Goal: Find specific page/section: Find specific page/section

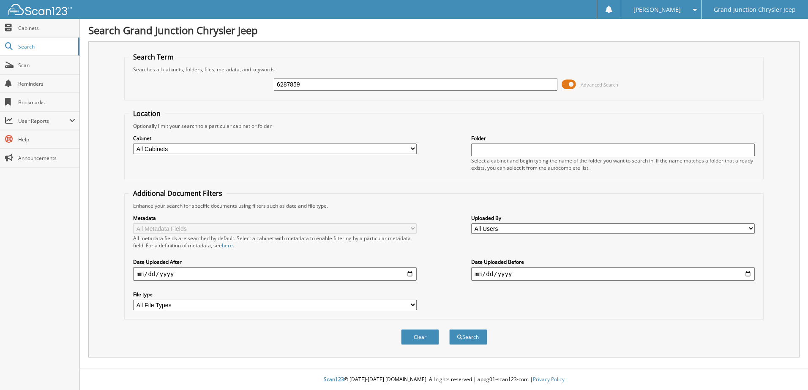
type input "6287859"
click at [449, 330] on button "Search" at bounding box center [468, 338] width 38 height 16
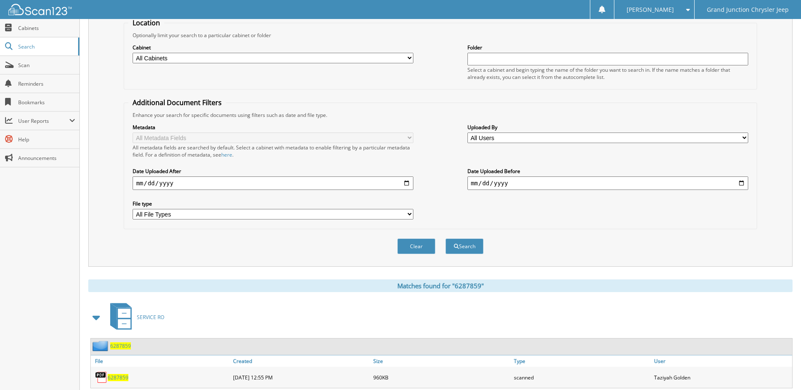
scroll to position [115, 0]
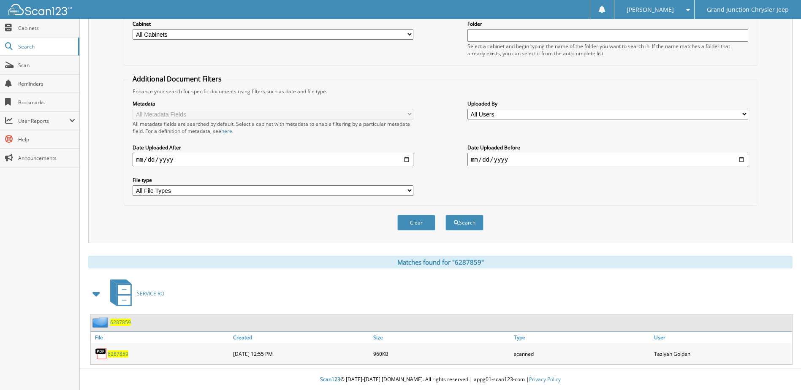
click at [119, 359] on div "6287859" at bounding box center [161, 354] width 140 height 17
click at [119, 358] on div "6287859" at bounding box center [161, 354] width 140 height 17
click at [122, 356] on span "6287859" at bounding box center [118, 354] width 21 height 7
click at [115, 353] on span "6287859" at bounding box center [118, 354] width 21 height 7
click at [231, 25] on label "Cabinet" at bounding box center [273, 23] width 281 height 7
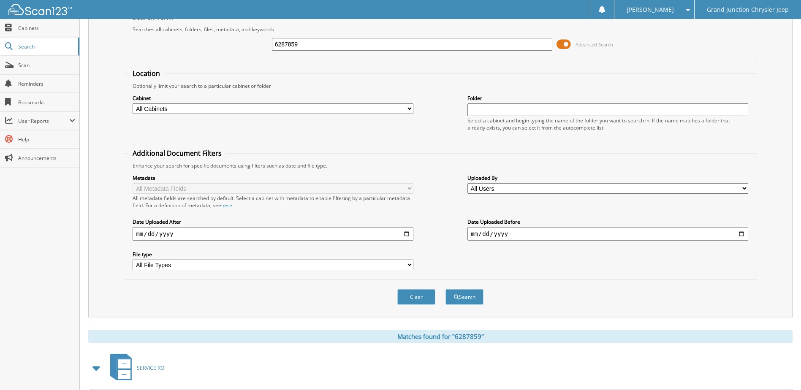
scroll to position [0, 0]
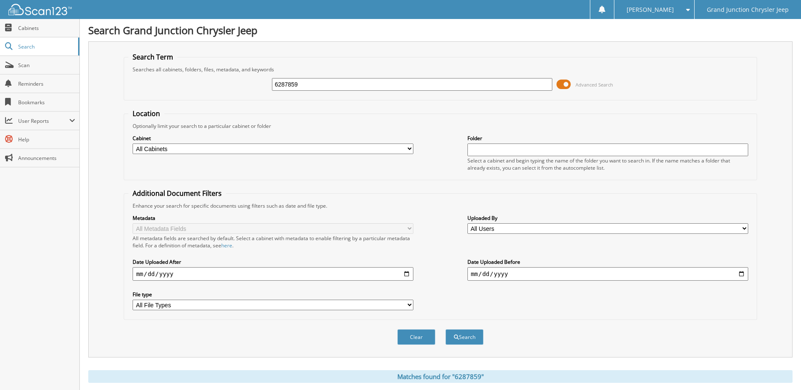
click at [303, 85] on input "6287859" at bounding box center [412, 84] width 281 height 13
type input "6287453"
click at [446, 330] on button "Search" at bounding box center [465, 338] width 38 height 16
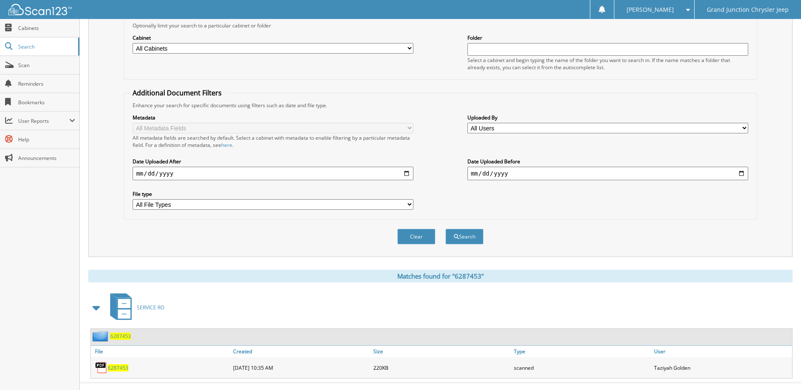
scroll to position [115, 0]
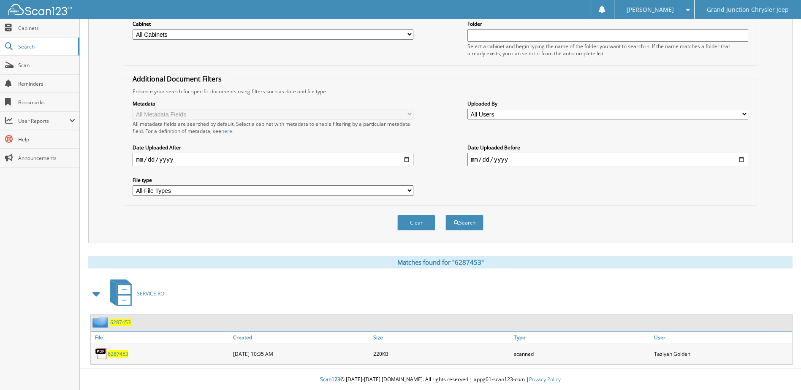
click at [110, 349] on div "6287453" at bounding box center [161, 354] width 140 height 17
click at [112, 354] on span "6287453" at bounding box center [118, 354] width 21 height 7
